Goal: Complete application form: Complete application form

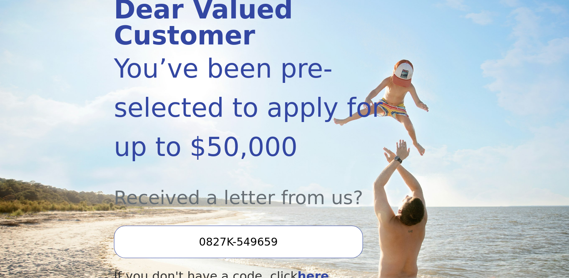
scroll to position [188, 0]
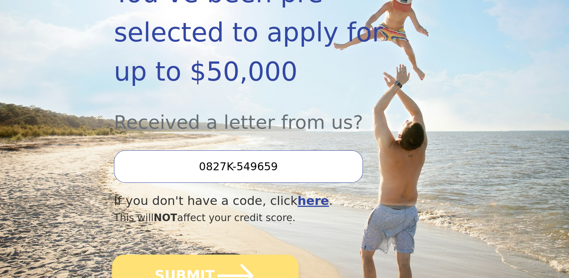
click at [190, 254] on button "SUBMIT" at bounding box center [205, 275] width 187 height 42
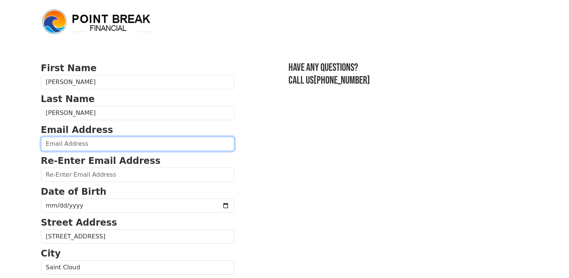
click at [90, 143] on input "email" at bounding box center [137, 144] width 193 height 14
type input "[EMAIL_ADDRESS][DOMAIN_NAME]"
type input "(703) 981-2114"
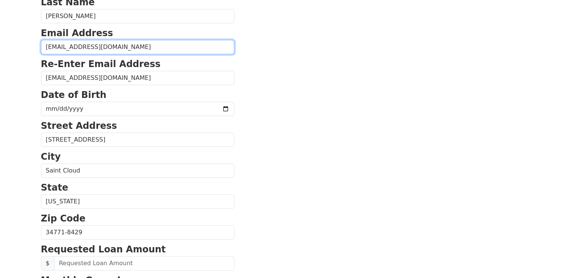
scroll to position [55, 0]
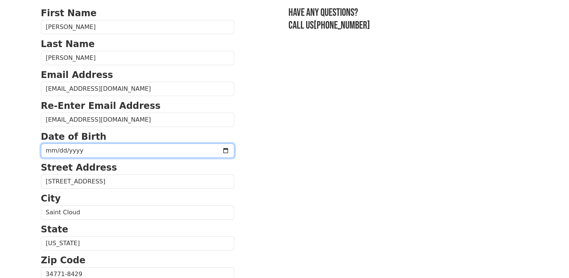
click at [104, 153] on input "date" at bounding box center [137, 150] width 193 height 14
type input "1966-10-30"
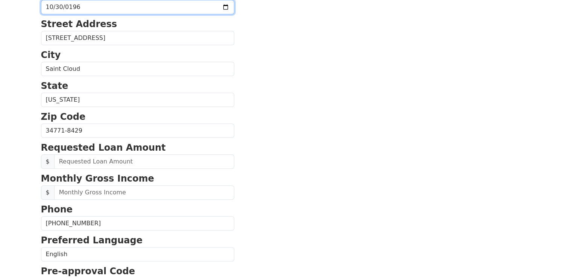
scroll to position [205, 0]
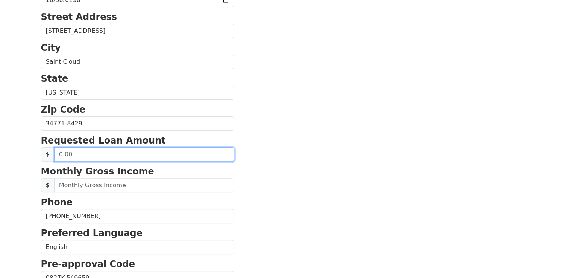
click at [105, 153] on input "text" at bounding box center [144, 154] width 180 height 14
click at [105, 152] on input "text" at bounding box center [144, 154] width 180 height 14
drag, startPoint x: 90, startPoint y: 153, endPoint x: 51, endPoint y: 154, distance: 38.8
click at [51, 154] on div "$" at bounding box center [137, 154] width 193 height 14
type input "25,000.00"
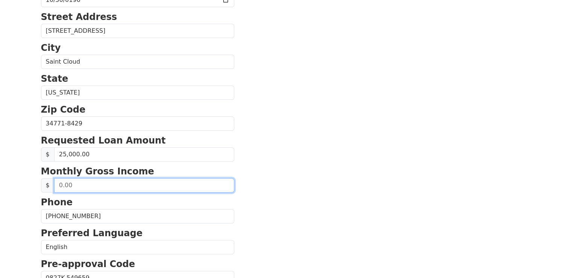
drag, startPoint x: 75, startPoint y: 183, endPoint x: 59, endPoint y: 183, distance: 16.6
click at [59, 183] on input "text" at bounding box center [144, 185] width 180 height 14
type input "13,750.00"
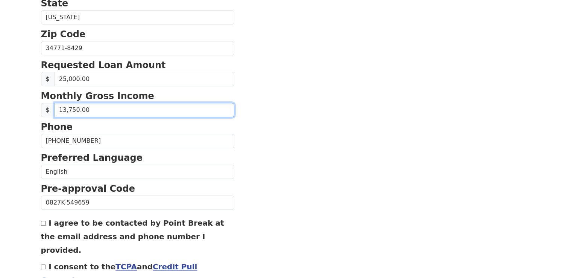
scroll to position [319, 0]
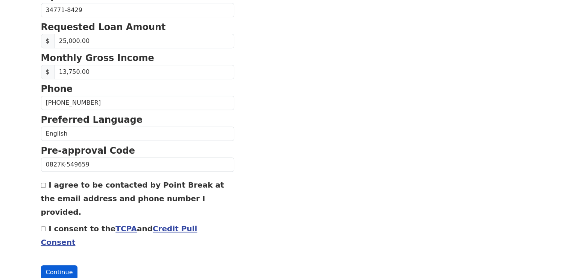
click at [55, 265] on button "Continue" at bounding box center [59, 272] width 37 height 14
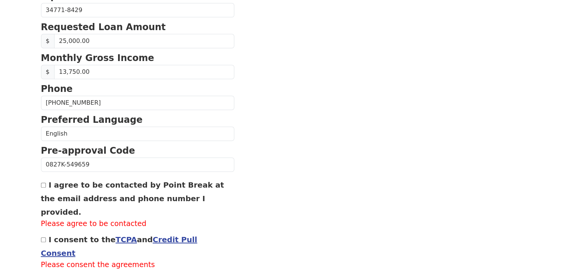
click at [43, 184] on input "I agree to be contacted by Point Break at the email address and phone number I …" at bounding box center [43, 185] width 5 height 5
checkbox input "true"
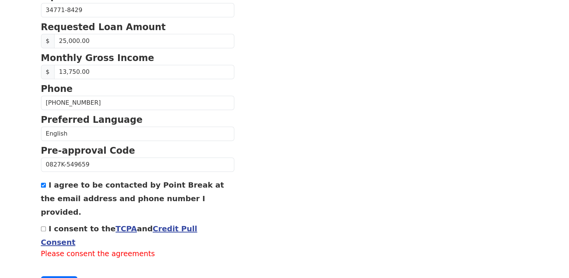
click at [42, 226] on input "I consent to the TCPA and Credit Pull Consent" at bounding box center [43, 228] width 5 height 5
checkbox input "true"
click at [57, 265] on button "Continue" at bounding box center [59, 272] width 37 height 14
